Goal: Task Accomplishment & Management: Contribute content

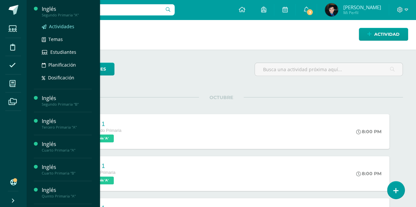
click at [60, 26] on span "Actividades" at bounding box center [61, 26] width 25 height 6
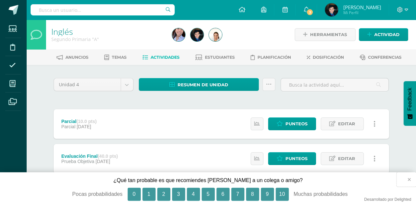
click at [409, 180] on button "×" at bounding box center [405, 180] width 19 height 14
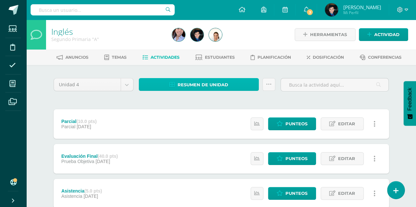
click at [233, 81] on link "Resumen de unidad" at bounding box center [199, 84] width 120 height 13
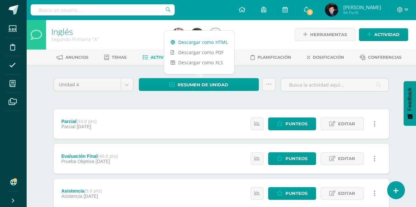
click at [213, 42] on link "Descargar como HTML" at bounding box center [199, 42] width 70 height 10
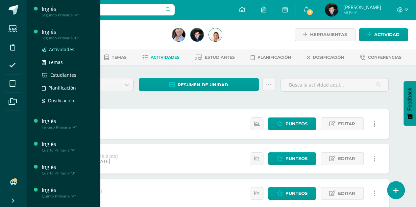
click at [65, 47] on span "Actividades" at bounding box center [61, 49] width 25 height 6
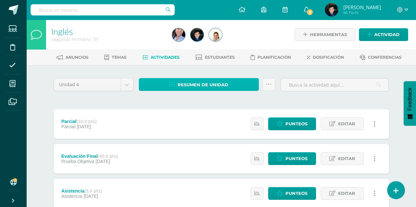
click at [202, 85] on span "Resumen de unidad" at bounding box center [202, 85] width 51 height 12
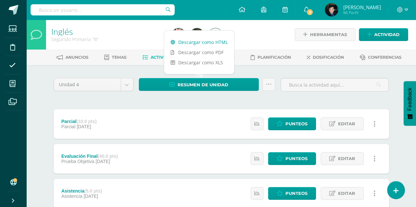
click at [204, 42] on link "Descargar como HTML" at bounding box center [199, 42] width 70 height 10
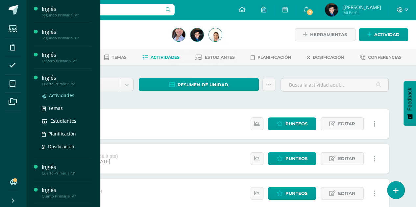
click at [58, 95] on span "Actividades" at bounding box center [61, 95] width 25 height 6
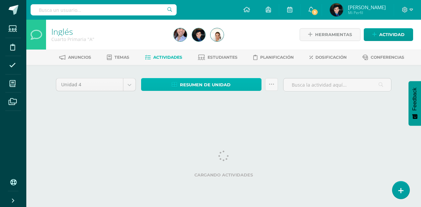
click at [180, 82] on link "Resumen de unidad" at bounding box center [201, 84] width 120 height 13
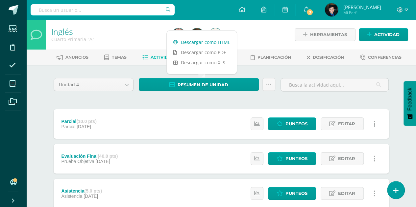
click at [197, 41] on link "Descargar como HTML" at bounding box center [202, 42] width 70 height 10
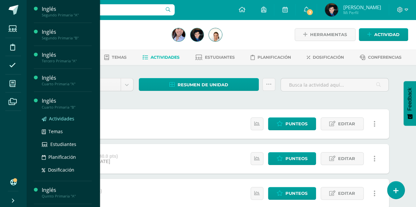
click at [61, 118] on span "Actividades" at bounding box center [61, 119] width 25 height 6
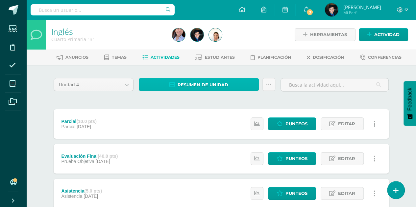
click at [213, 82] on span "Resumen de unidad" at bounding box center [202, 85] width 51 height 12
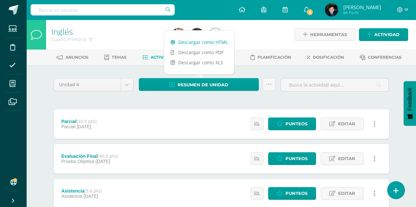
click at [205, 43] on link "Descargar como HTML" at bounding box center [199, 42] width 70 height 10
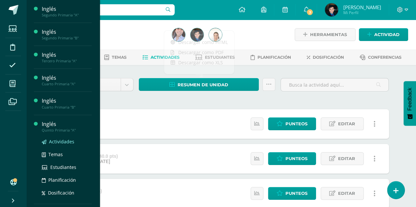
click at [60, 141] on span "Actividades" at bounding box center [61, 142] width 25 height 6
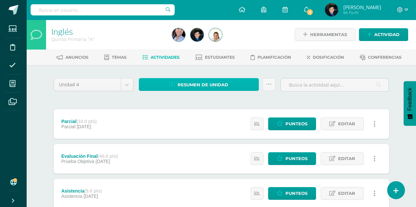
click at [227, 80] on span "Resumen de unidad" at bounding box center [202, 85] width 51 height 12
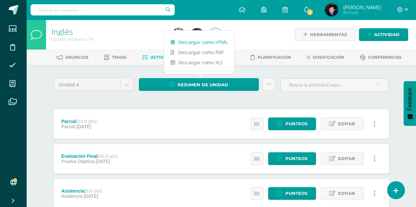
click at [208, 40] on link "Descargar como HTML" at bounding box center [199, 42] width 70 height 10
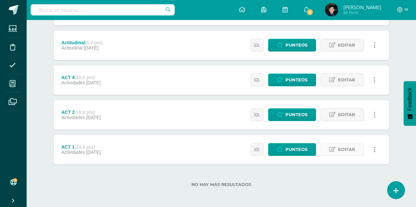
click at [326, 149] on link "Editar" at bounding box center [341, 149] width 43 height 13
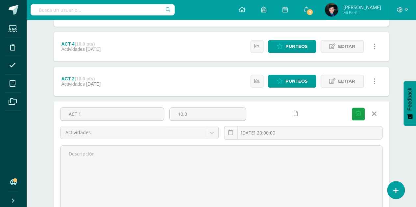
scroll to position [214, 0]
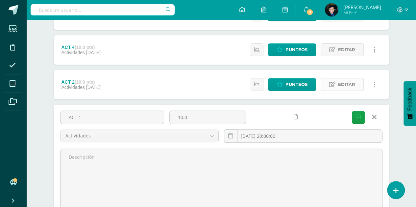
click at [338, 86] on link "Editar" at bounding box center [341, 84] width 43 height 13
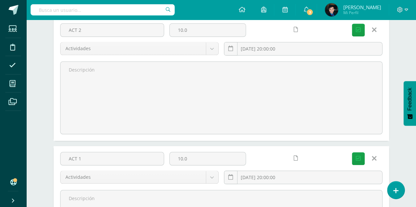
scroll to position [205, 0]
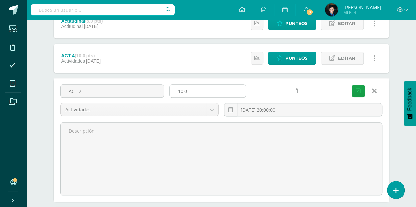
click at [222, 94] on input "10.0" at bounding box center [208, 91] width 76 height 13
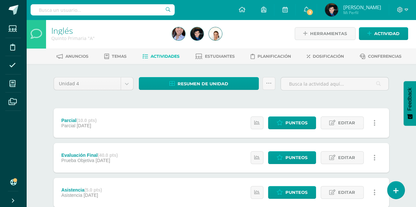
scroll to position [0, 0]
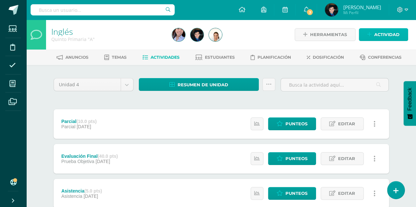
click at [375, 39] on span "Actividad" at bounding box center [386, 35] width 25 height 12
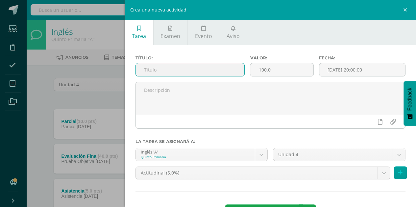
click at [205, 74] on input "text" at bounding box center [190, 69] width 109 height 13
type input "ACT 3"
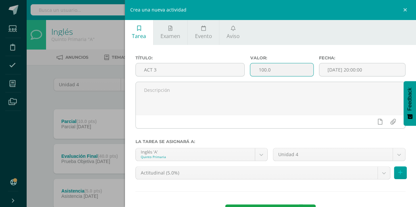
click at [282, 65] on input "100.0" at bounding box center [281, 69] width 63 height 13
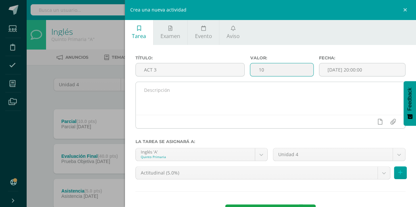
type input "10"
click at [281, 99] on textarea at bounding box center [270, 98] width 269 height 33
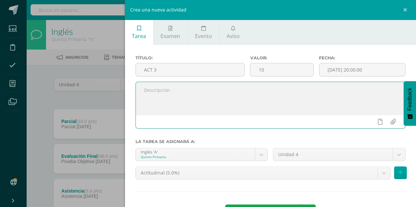
scroll to position [25, 0]
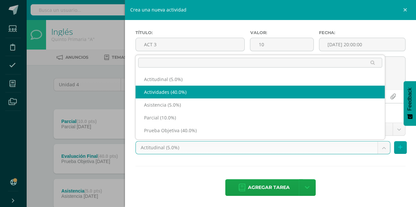
select select "122315"
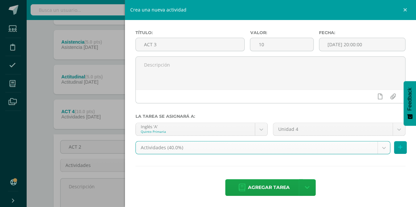
scroll to position [151, 0]
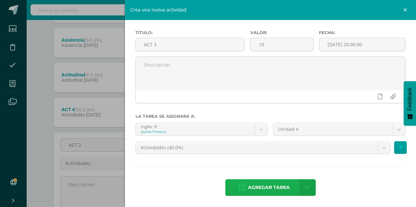
click at [273, 186] on span "Agregar tarea" at bounding box center [269, 188] width 42 height 16
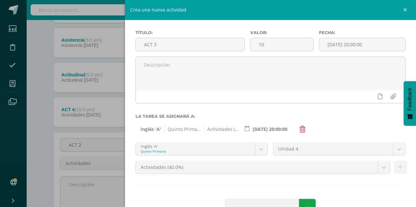
scroll to position [45, 0]
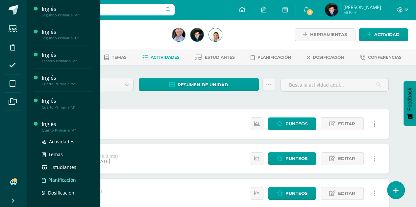
scroll to position [19, 0]
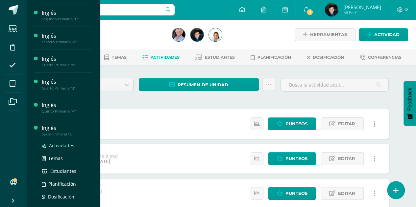
click at [57, 145] on span "Actividades" at bounding box center [61, 146] width 25 height 6
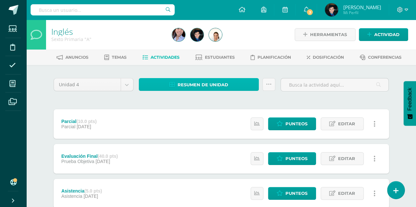
click at [214, 84] on span "Resumen de unidad" at bounding box center [202, 85] width 51 height 12
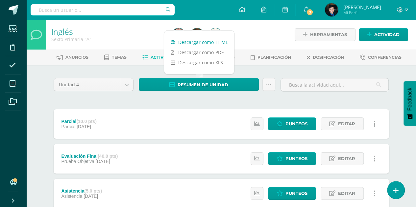
click at [204, 44] on link "Descargar como HTML" at bounding box center [199, 42] width 70 height 10
